Goal: Book appointment/travel/reservation

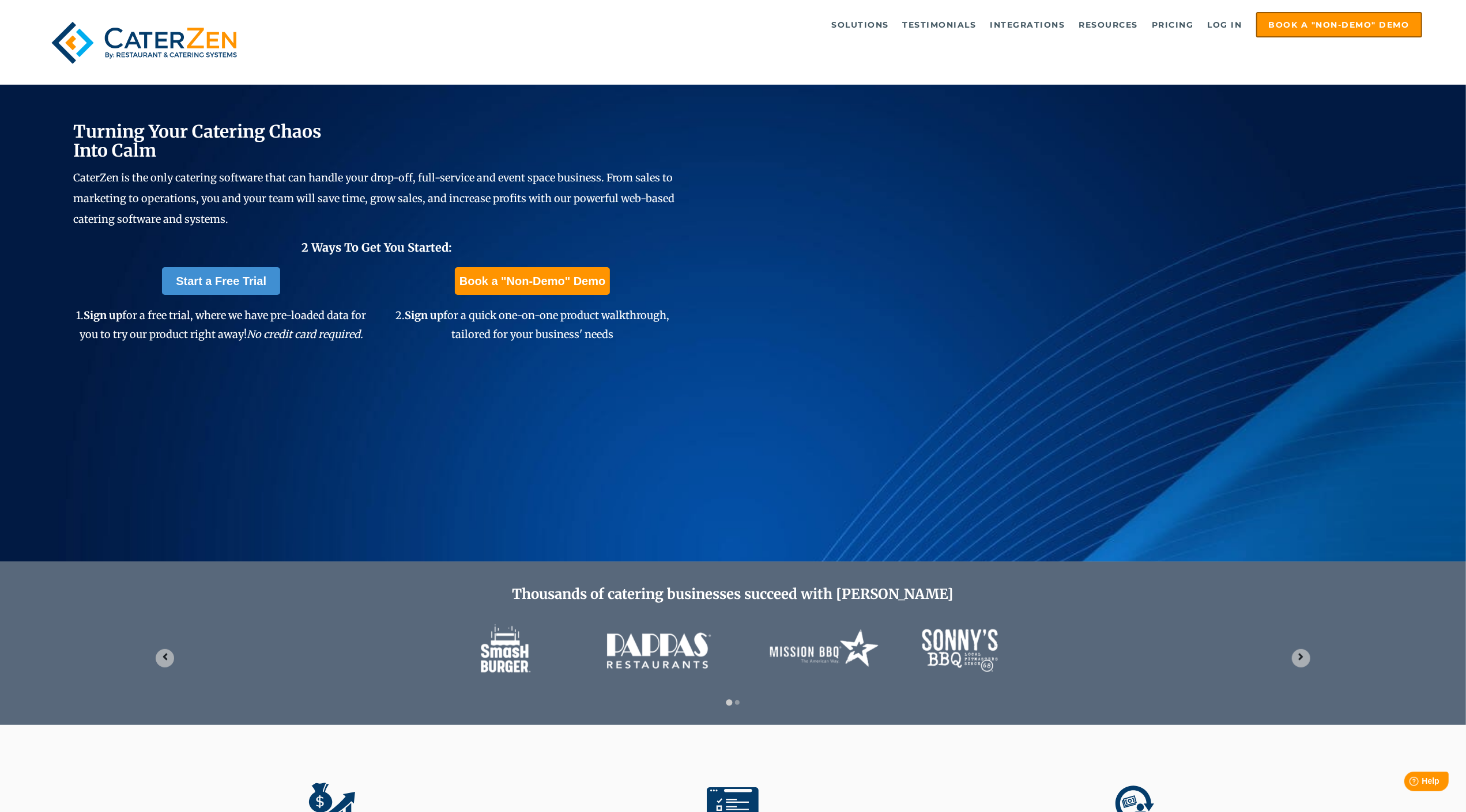
click at [741, 630] on img "1 of 2" at bounding box center [732, 650] width 554 height 81
click at [58, 60] on img at bounding box center [143, 42] width 200 height 61
click at [1298, 12] on link "Book a "Non-Demo" Demo" at bounding box center [1339, 25] width 166 height 25
click at [107, 110] on div "Turning Your Catering Chaos Into Calm CaterZen is the only catering software th…" at bounding box center [733, 281] width 1466 height 560
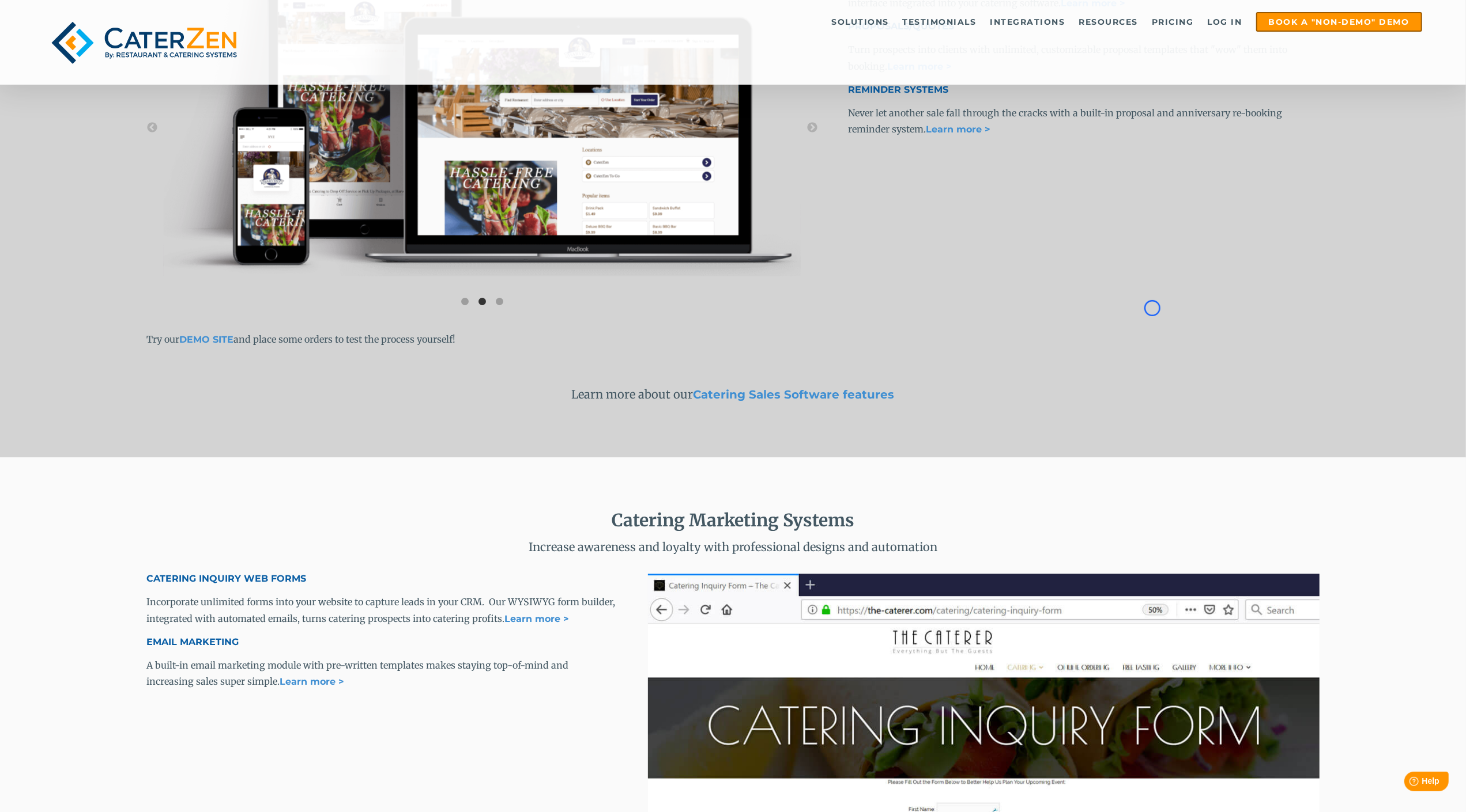
scroll to position [2362, 0]
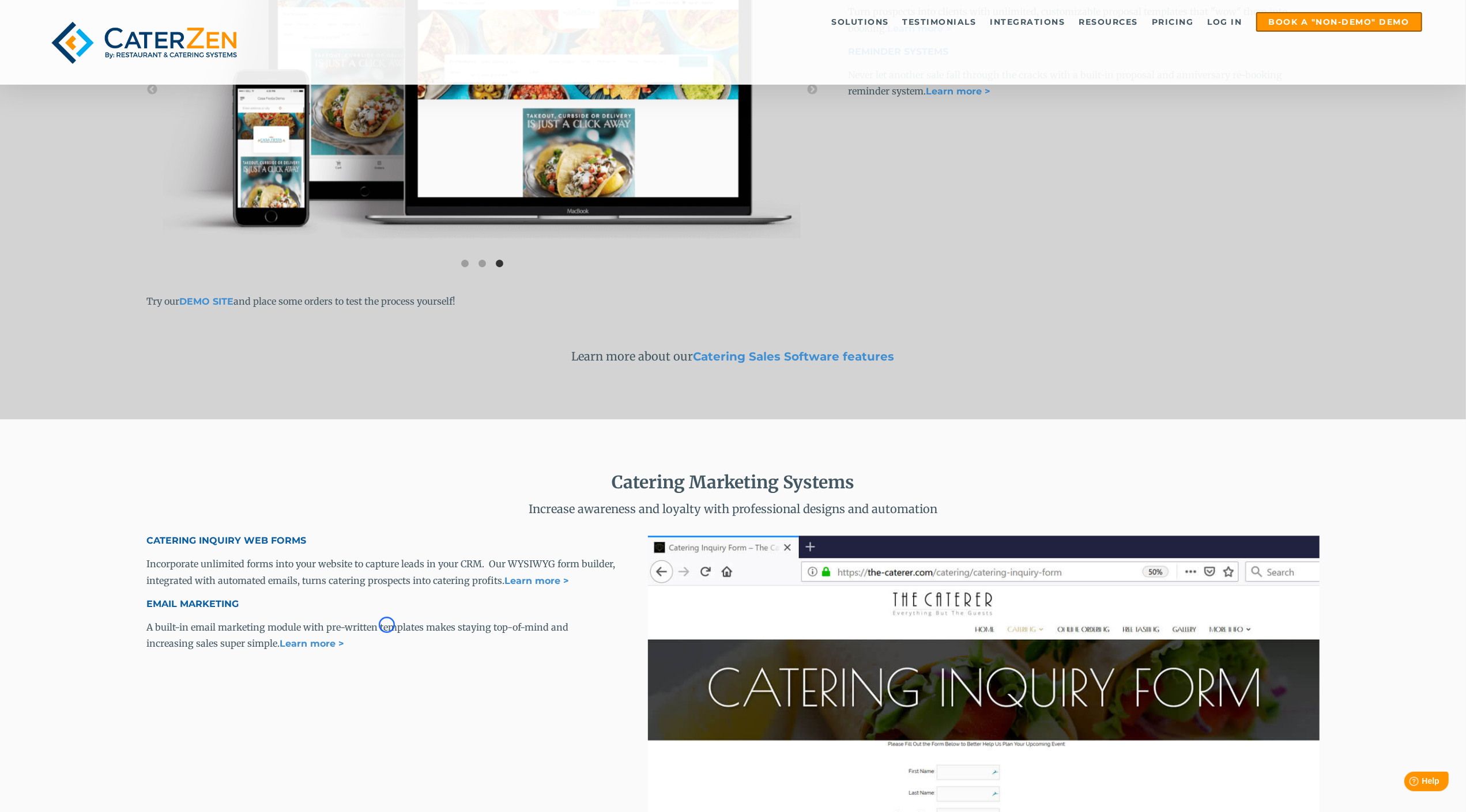
click at [107, 110] on div "Catering Sales Software Supercharge your sales with custom templates, web asset…" at bounding box center [733, 111] width 1466 height 616
